Goal: Information Seeking & Learning: Find specific fact

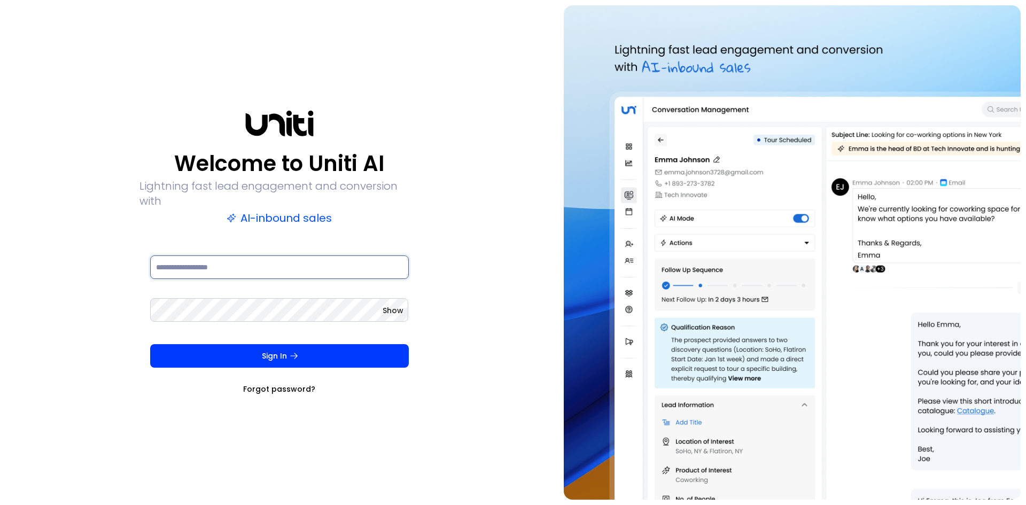
drag, startPoint x: 227, startPoint y: 262, endPoint x: 228, endPoint y: 271, distance: 9.1
click at [227, 262] on input at bounding box center [279, 267] width 259 height 24
type input "**********"
click at [150, 344] on button "Sign In" at bounding box center [279, 356] width 259 height 24
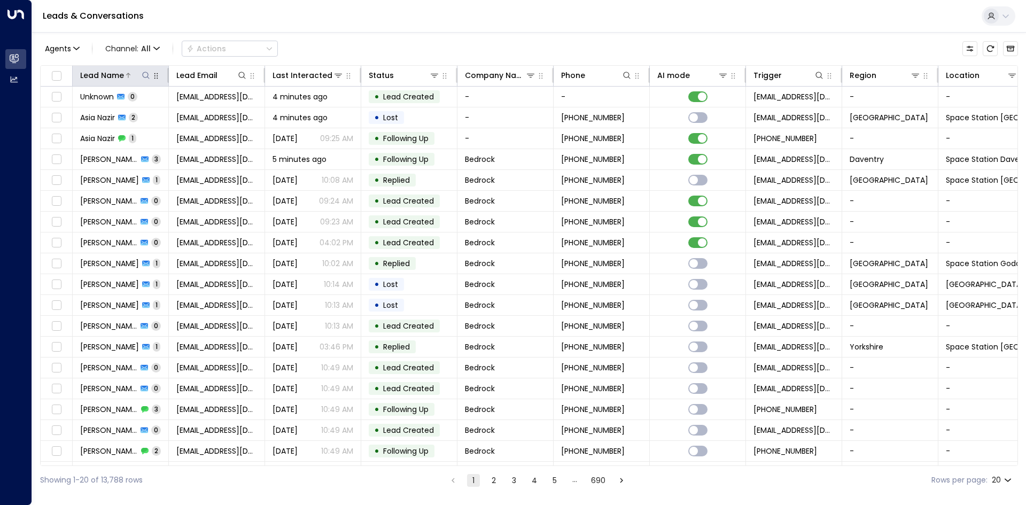
click at [144, 73] on icon at bounding box center [146, 75] width 9 height 9
click at [169, 120] on input "text" at bounding box center [145, 114] width 147 height 20
type input "*********"
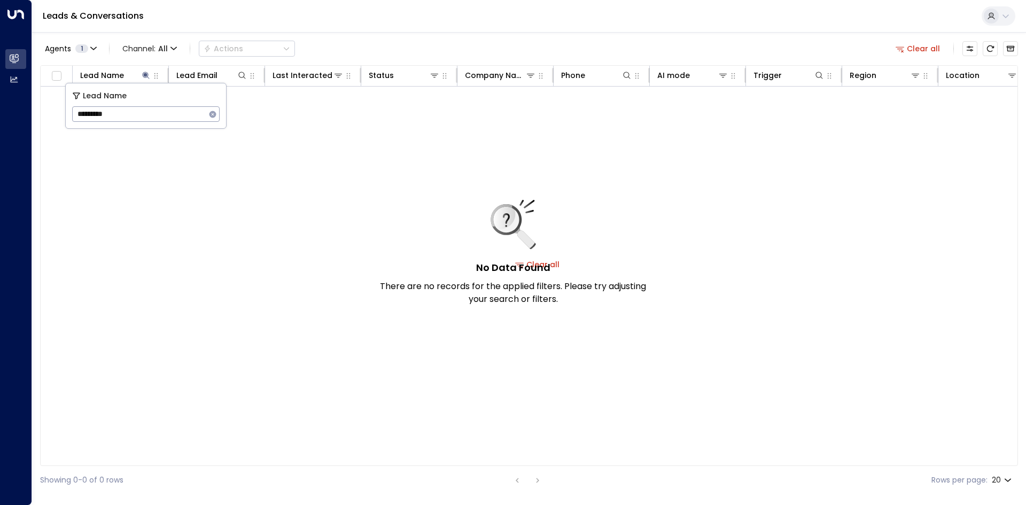
drag, startPoint x: 243, startPoint y: 216, endPoint x: 202, endPoint y: 127, distance: 97.8
click at [239, 211] on div "No Data Found There are no records for the applied filters. Please try adjustin…" at bounding box center [538, 264] width 994 height 355
click at [140, 72] on div at bounding box center [137, 75] width 27 height 11
click at [146, 77] on icon at bounding box center [146, 75] width 9 height 9
drag, startPoint x: 208, startPoint y: 114, endPoint x: 218, endPoint y: 153, distance: 40.2
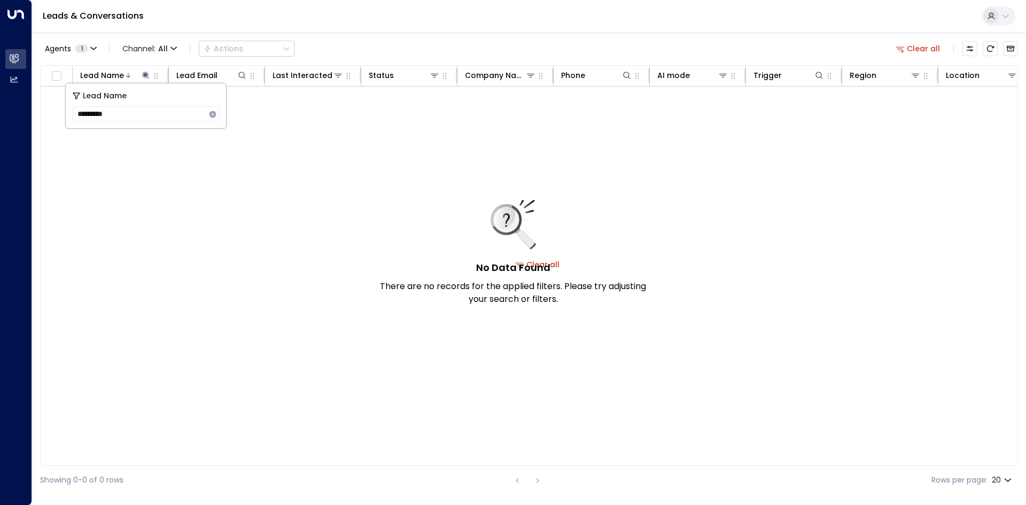
click at [208, 114] on icon "button" at bounding box center [212, 114] width 9 height 9
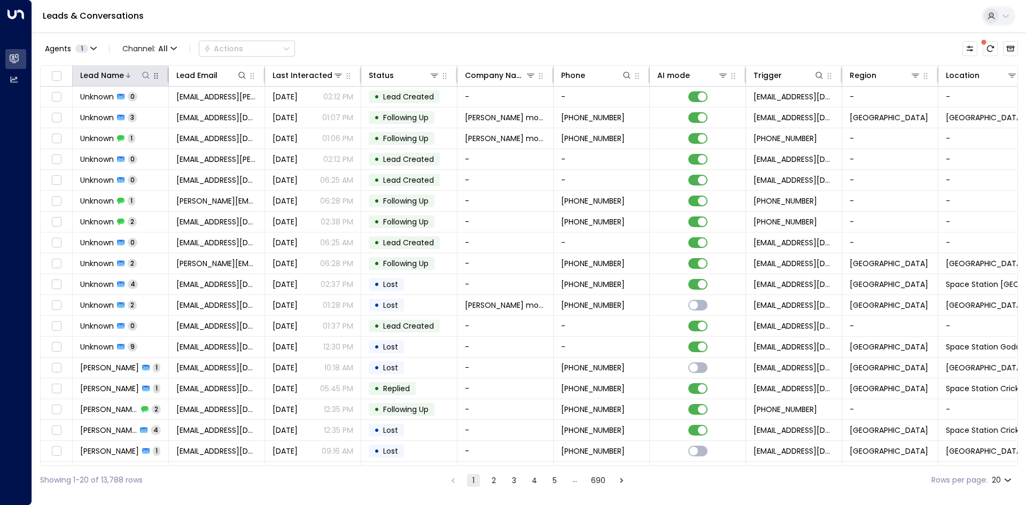
click at [143, 72] on icon at bounding box center [146, 75] width 9 height 9
click at [145, 76] on icon at bounding box center [146, 75] width 9 height 9
click at [137, 115] on input "text" at bounding box center [145, 114] width 147 height 20
type input "**********"
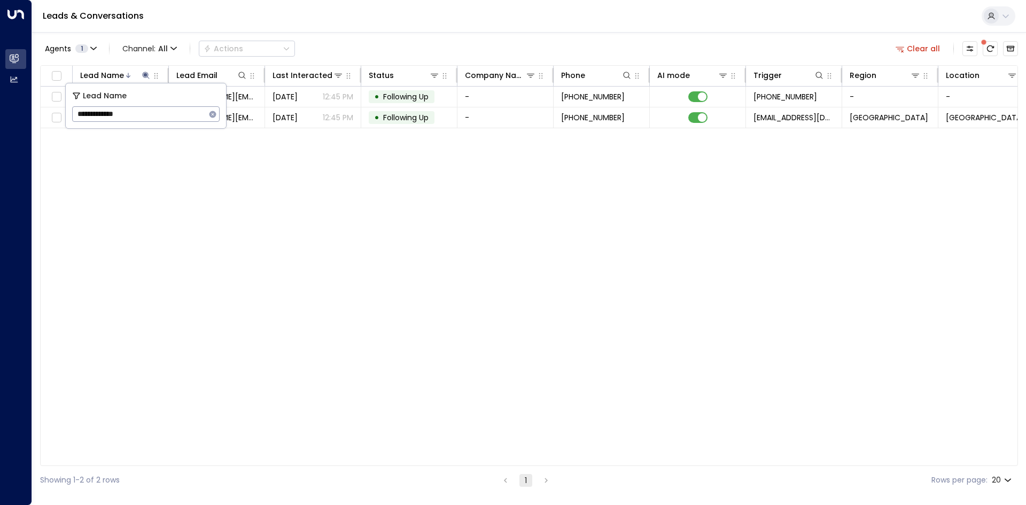
click at [214, 178] on div "Lead Name Lead Email Last Interacted Status Company Name Phone AI mode Trigger …" at bounding box center [528, 265] width 977 height 401
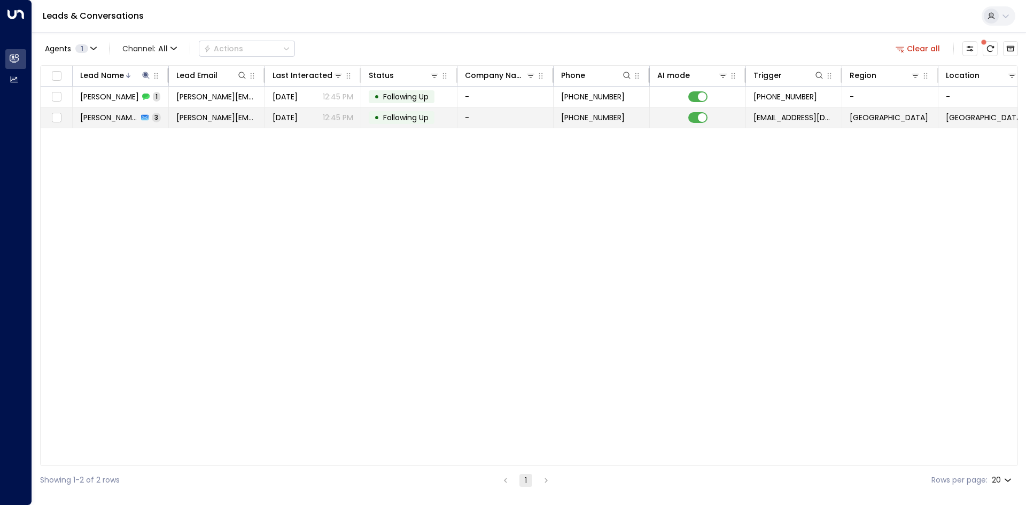
click at [187, 116] on span "[PERSON_NAME][EMAIL_ADDRESS][DOMAIN_NAME]" at bounding box center [216, 117] width 81 height 11
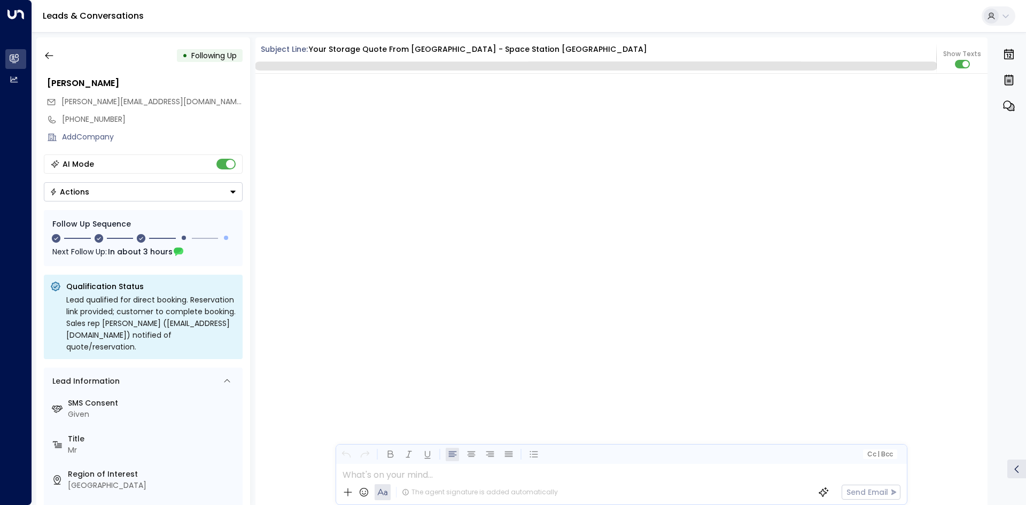
scroll to position [1227, 0]
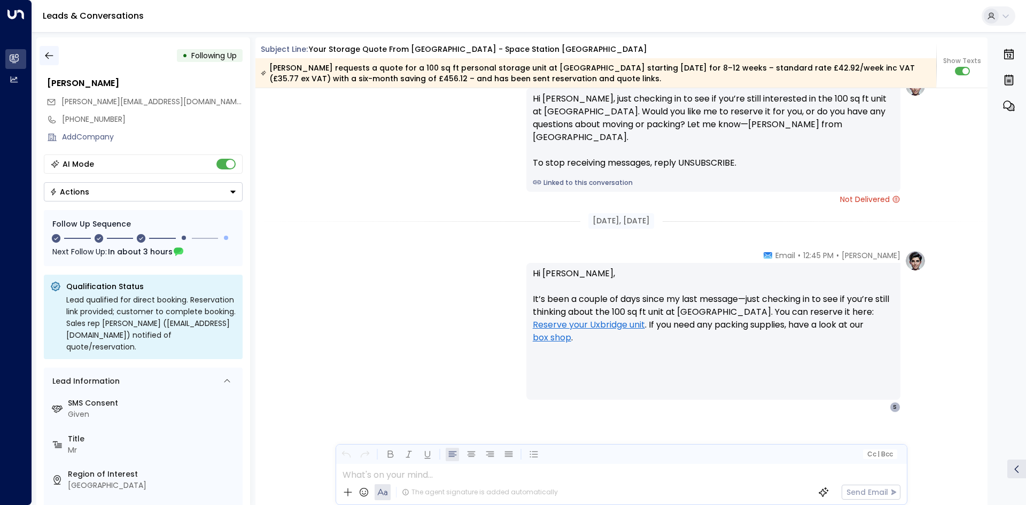
click at [44, 54] on icon "button" at bounding box center [49, 55] width 11 height 11
